Goal: Navigation & Orientation: Find specific page/section

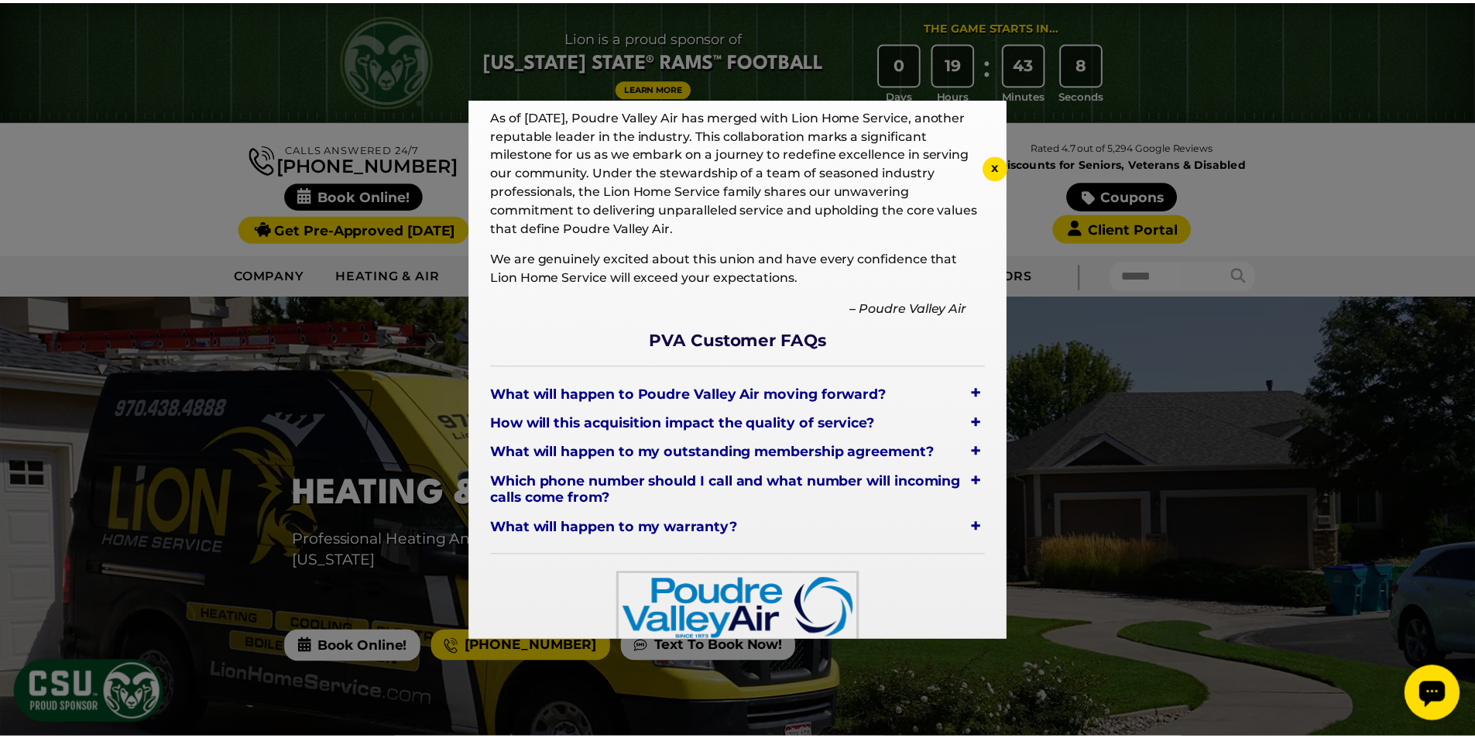
scroll to position [141, 0]
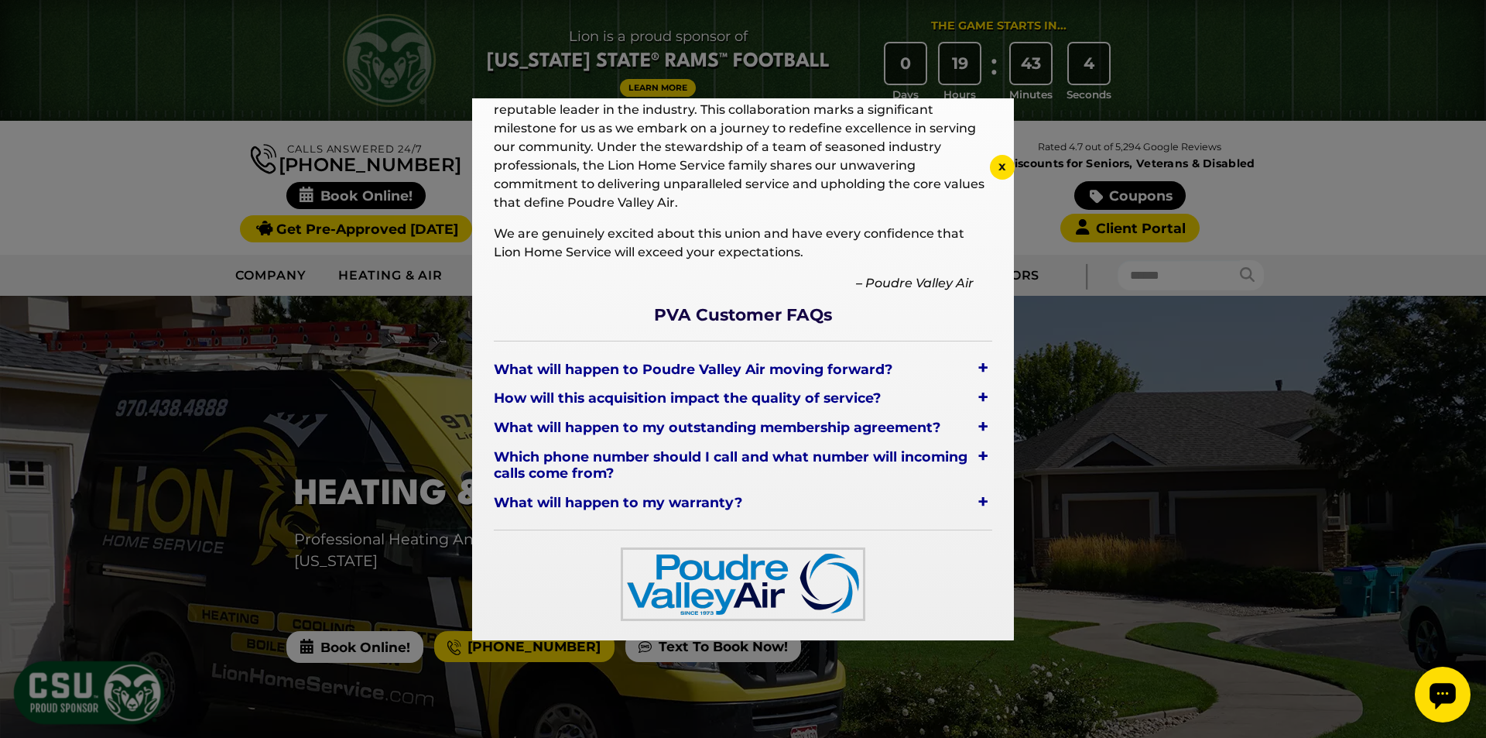
click at [974, 366] on div "+" at bounding box center [983, 368] width 19 height 22
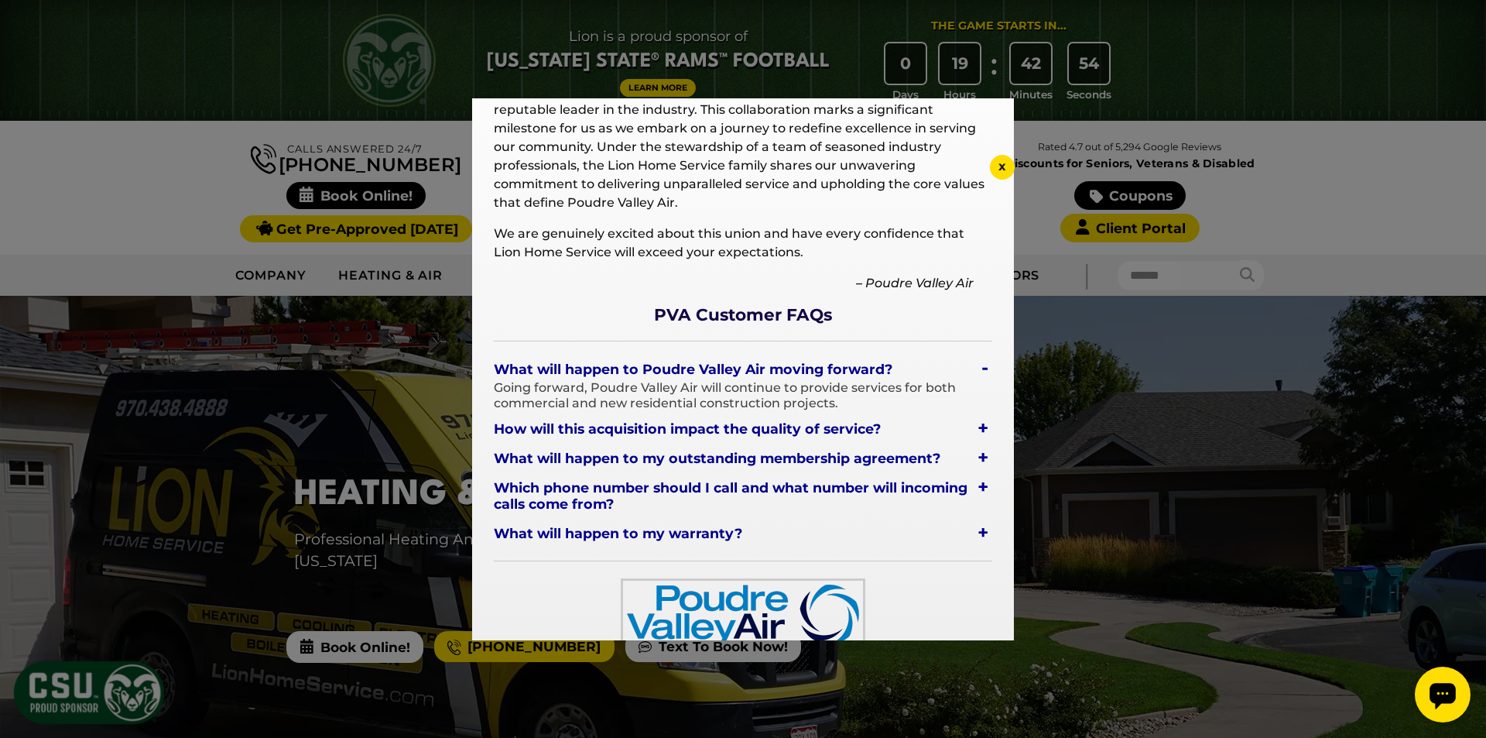
click at [974, 430] on div "+" at bounding box center [983, 428] width 19 height 22
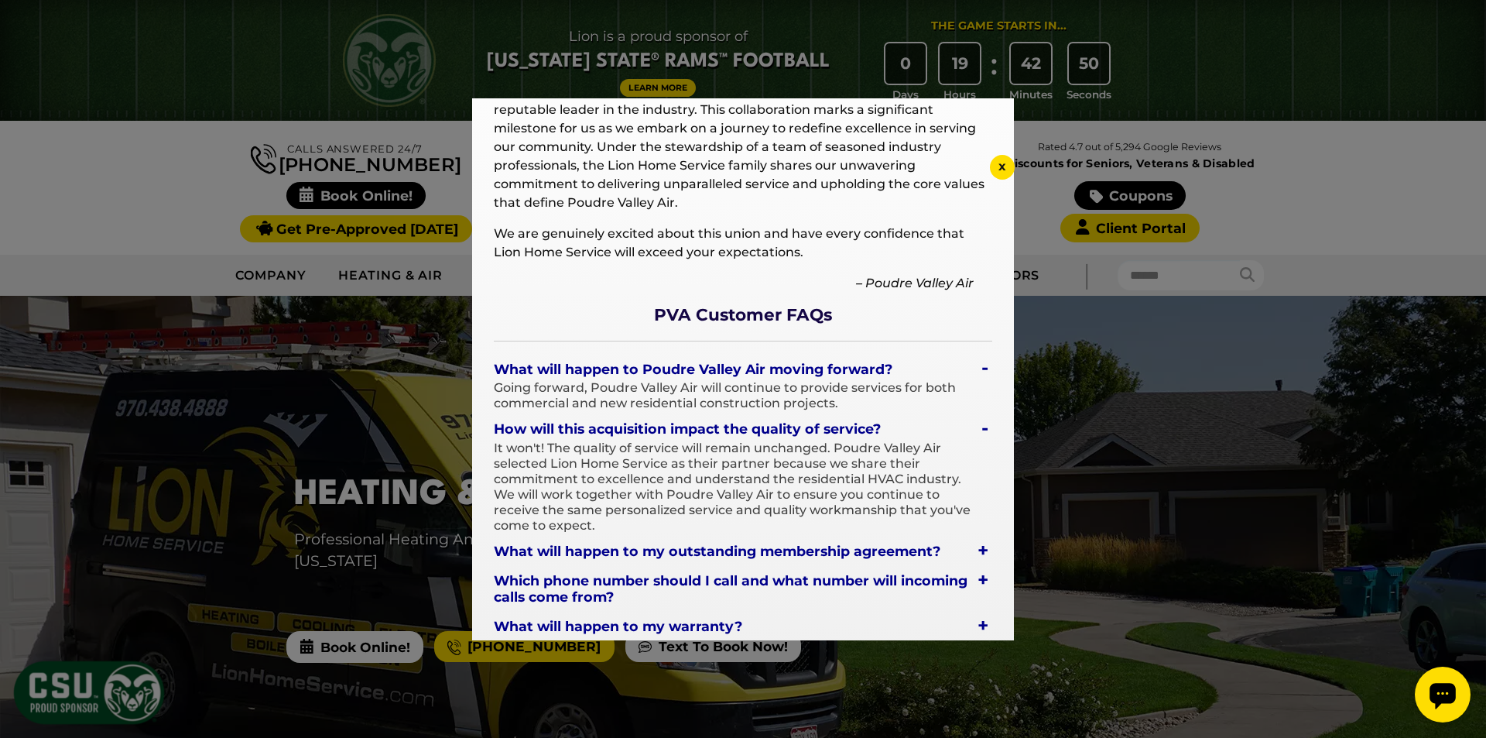
click at [1007, 169] on div "x" at bounding box center [1002, 167] width 25 height 25
click at [1003, 170] on span "x" at bounding box center [1003, 166] width 8 height 15
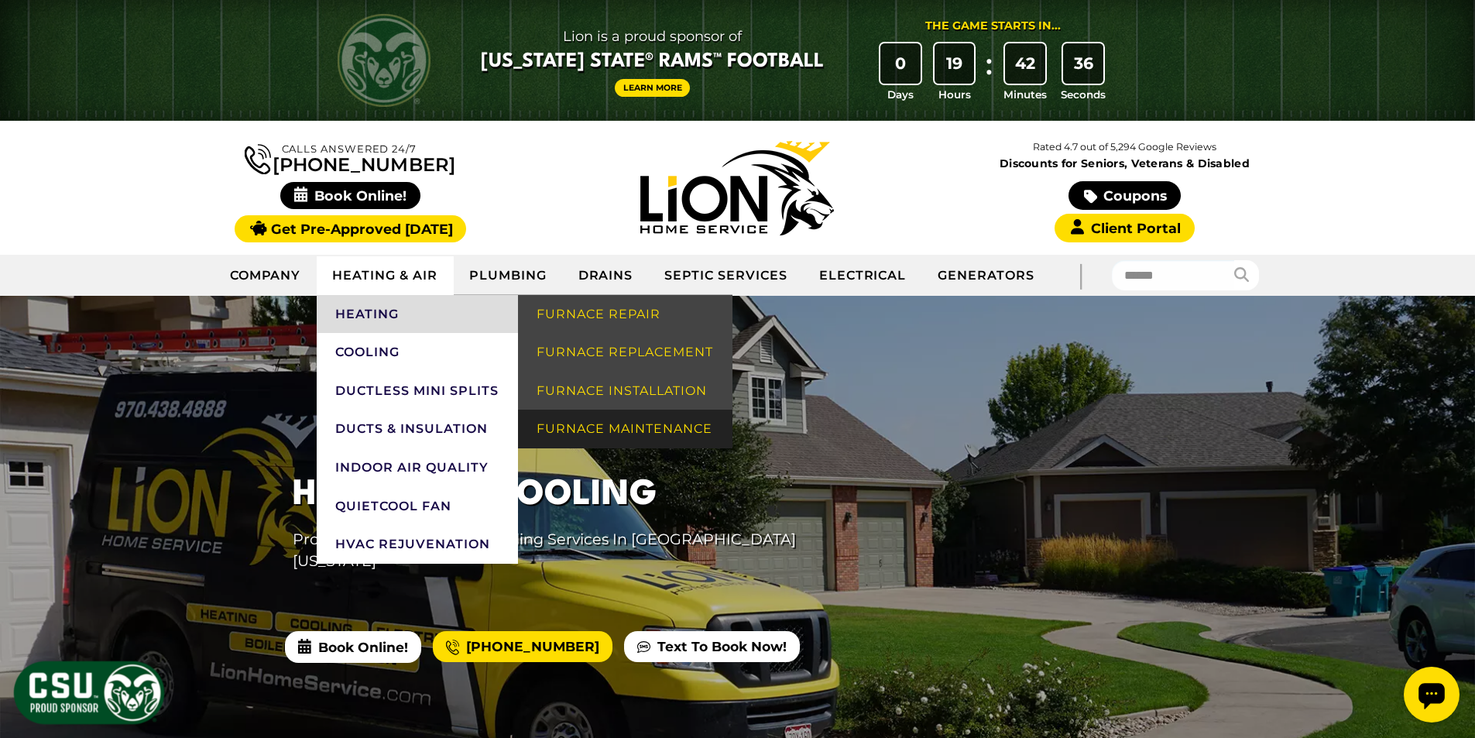
click at [597, 421] on link "Furnace Maintenance" at bounding box center [625, 429] width 214 height 39
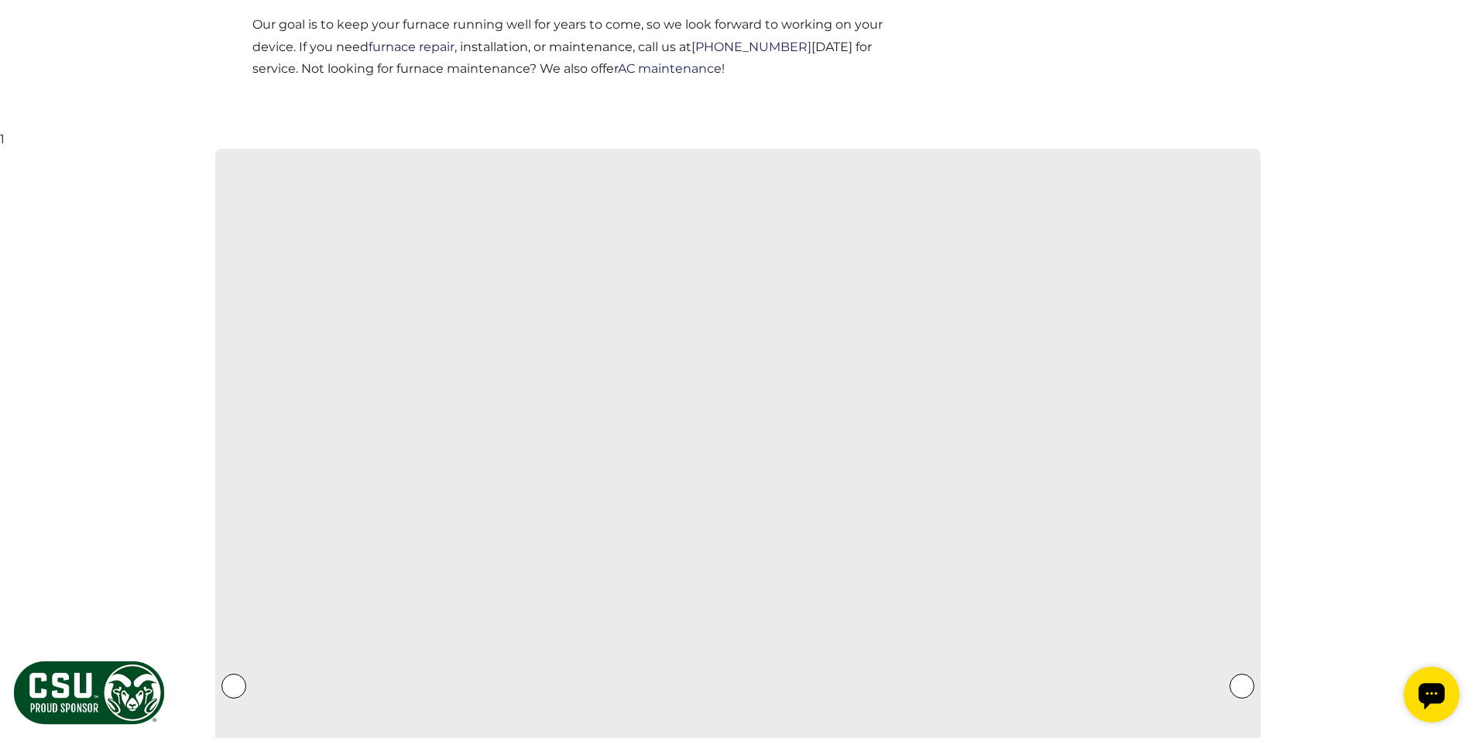
scroll to position [2245, 0]
